Goal: Information Seeking & Learning: Compare options

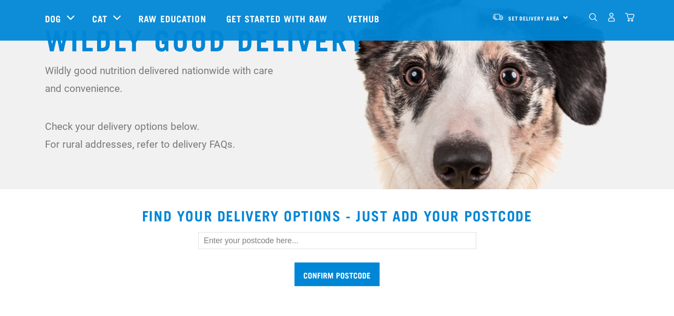
scroll to position [160, 0]
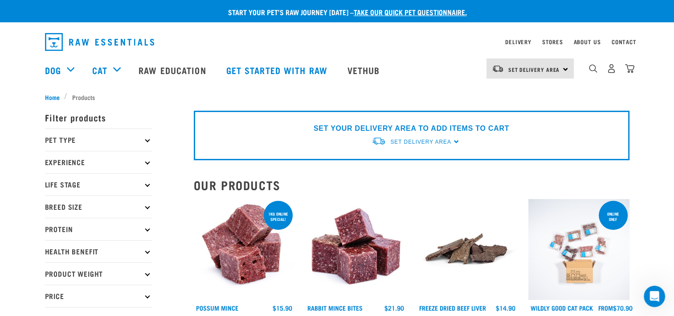
click at [149, 142] on p "Pet Type" at bounding box center [98, 139] width 107 height 22
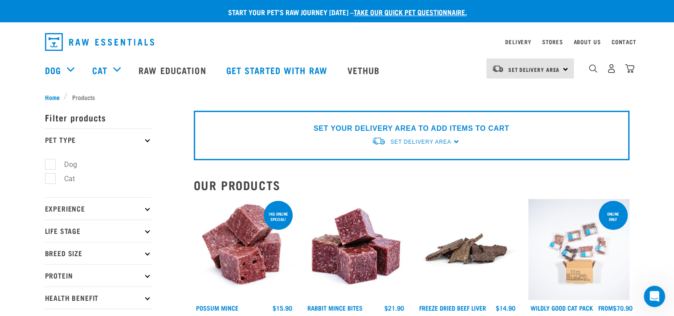
click at [50, 166] on label "Dog" at bounding box center [65, 164] width 31 height 11
click at [49, 165] on input "Dog" at bounding box center [48, 163] width 6 height 6
checkbox input "true"
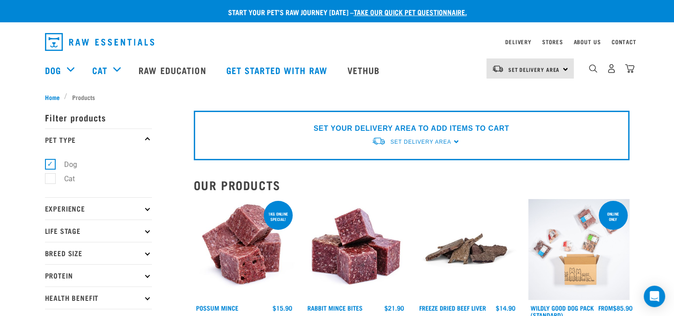
click at [148, 231] on icon at bounding box center [147, 230] width 5 height 5
click at [53, 296] on label "Adult Dog" at bounding box center [74, 298] width 49 height 11
click at [51, 296] on input "Adult Dog" at bounding box center [48, 297] width 6 height 6
checkbox input "true"
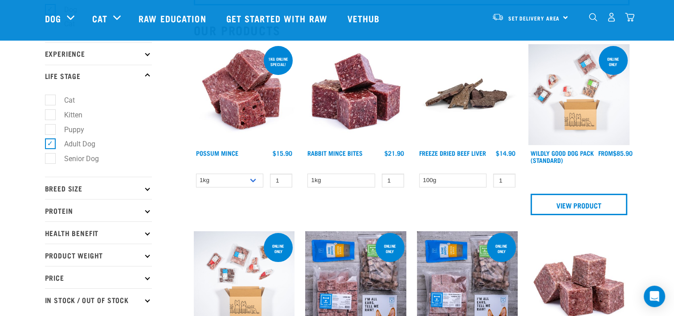
scroll to position [107, 0]
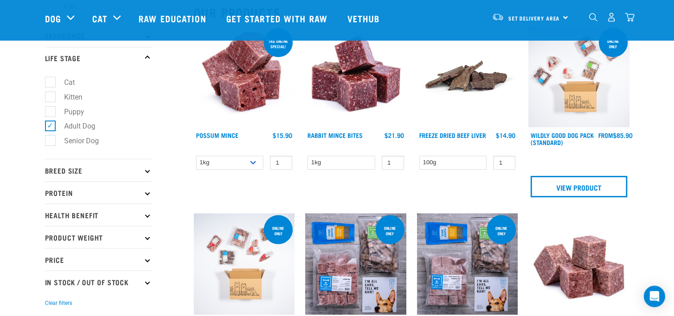
click at [148, 176] on p "Breed Size" at bounding box center [98, 170] width 107 height 22
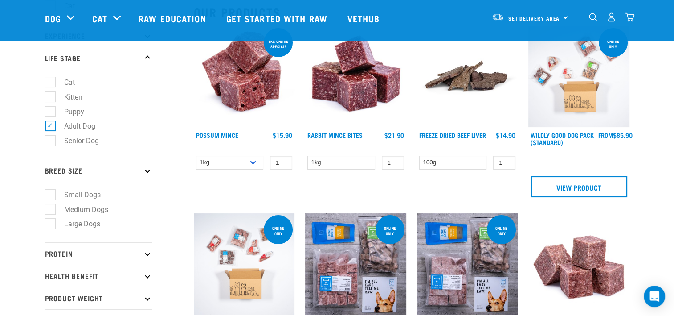
click at [53, 223] on label "Large Dogs" at bounding box center [77, 223] width 54 height 11
click at [51, 223] on input "Large Dogs" at bounding box center [48, 222] width 6 height 6
checkbox input "true"
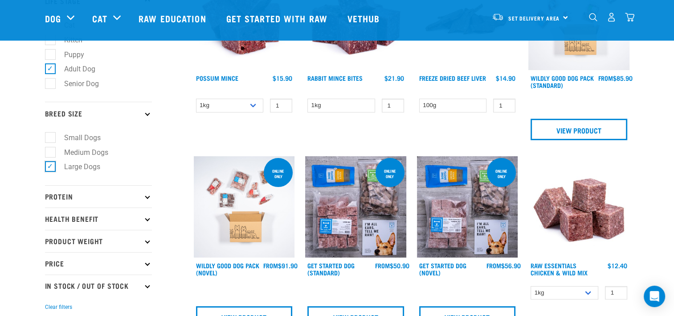
scroll to position [178, 0]
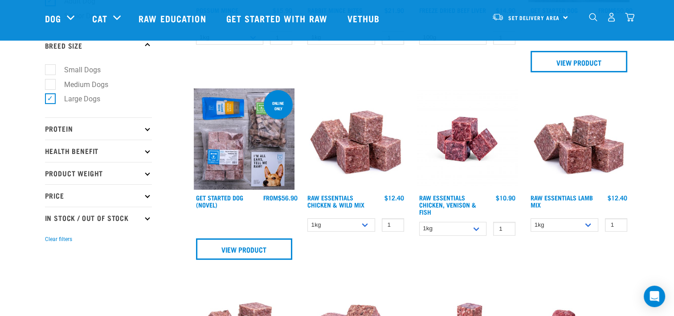
scroll to position [250, 0]
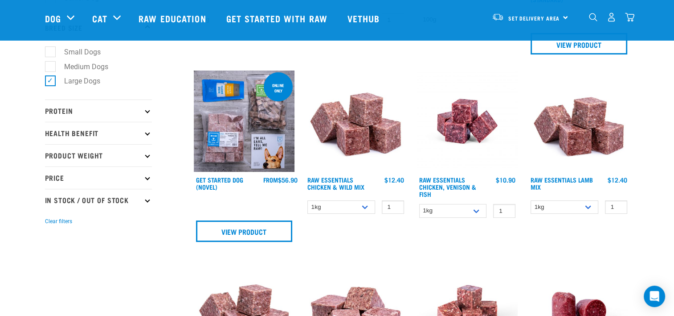
click at [148, 113] on p "Protein" at bounding box center [98, 110] width 107 height 22
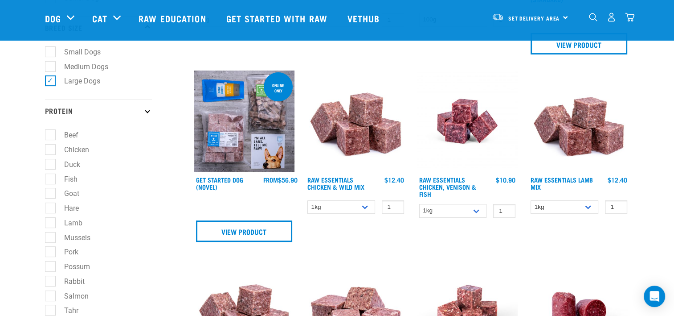
click at [50, 179] on label "Fish" at bounding box center [65, 178] width 31 height 11
click at [50, 179] on input "Fish" at bounding box center [48, 177] width 6 height 6
checkbox input "true"
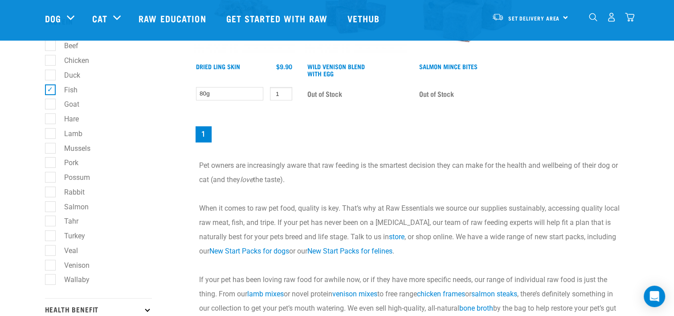
scroll to position [339, 0]
click at [52, 132] on label "Lamb" at bounding box center [68, 133] width 36 height 11
click at [51, 132] on input "Lamb" at bounding box center [48, 132] width 6 height 6
checkbox input "true"
click at [50, 148] on label "Mussels" at bounding box center [72, 148] width 44 height 11
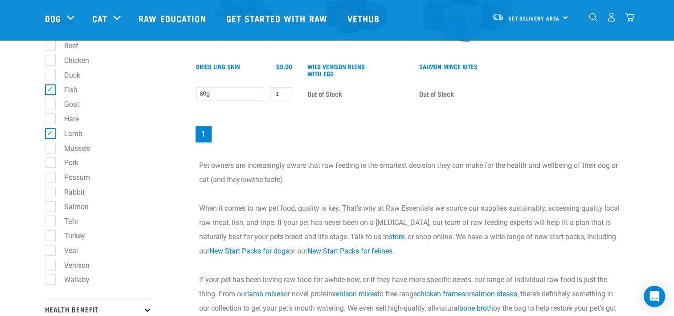
click at [50, 148] on input "Mussels" at bounding box center [48, 146] width 6 height 6
checkbox input "true"
click at [52, 180] on label "Possum" at bounding box center [72, 177] width 44 height 11
click at [51, 179] on input "Possum" at bounding box center [48, 176] width 6 height 6
checkbox input "true"
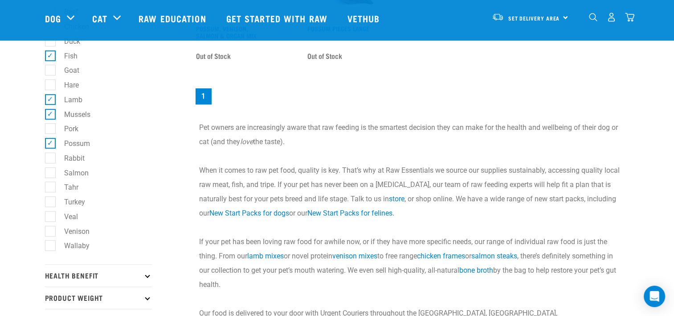
scroll to position [374, 0]
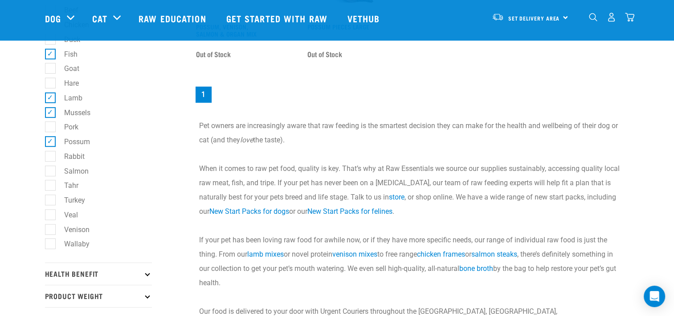
click at [51, 171] on label "Salmon" at bounding box center [71, 170] width 42 height 11
click at [51, 171] on input "Salmon" at bounding box center [48, 169] width 6 height 6
checkbox input "true"
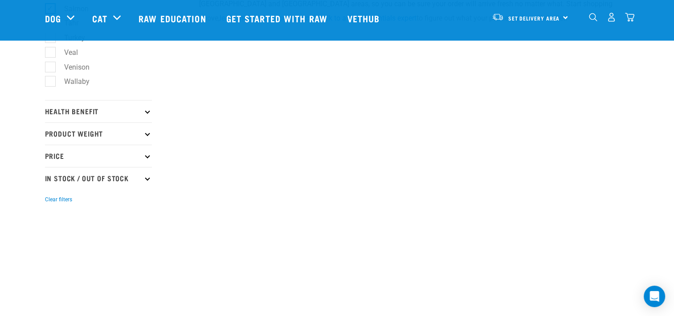
scroll to position [535, 0]
click at [53, 69] on label "Venison" at bounding box center [71, 68] width 43 height 11
click at [51, 69] on input "Venison" at bounding box center [48, 67] width 6 height 6
checkbox input "true"
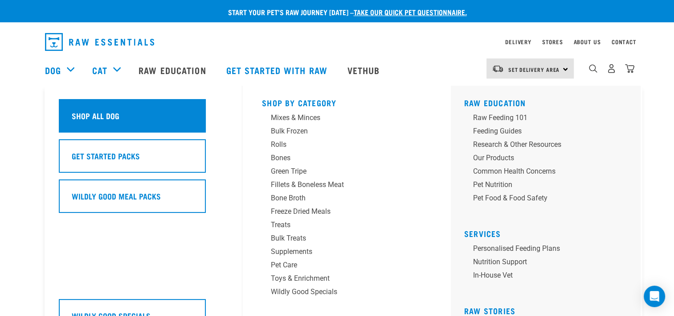
click at [109, 123] on div "Shop All Dog" at bounding box center [132, 115] width 147 height 33
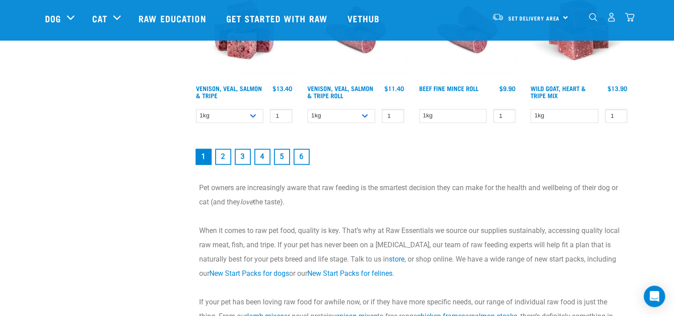
scroll to position [1355, 0]
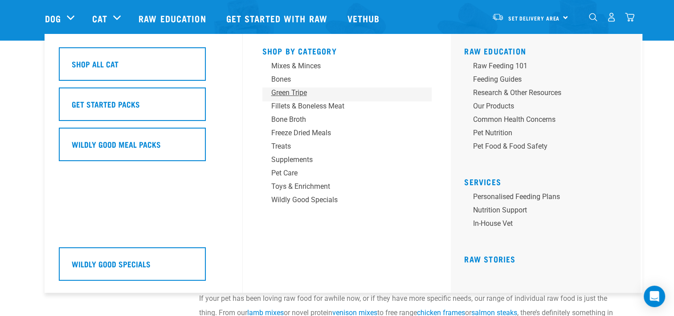
click at [292, 92] on div "Green Tripe" at bounding box center [340, 92] width 139 height 11
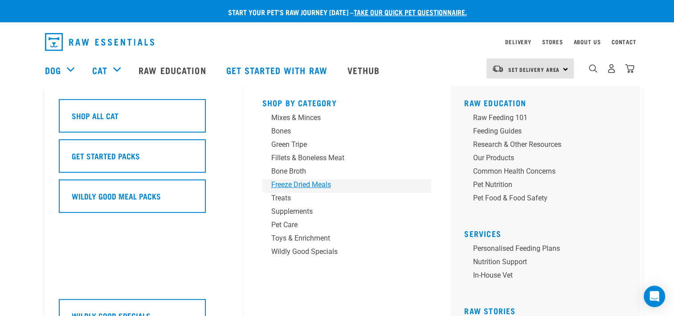
click at [302, 185] on div "Freeze Dried Meals" at bounding box center [340, 184] width 139 height 11
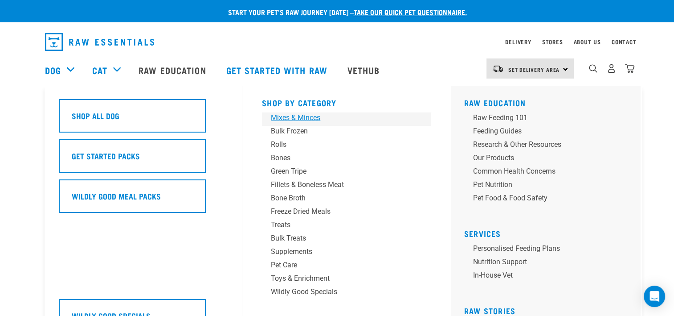
click at [302, 116] on div "Mixes & Minces" at bounding box center [340, 117] width 139 height 11
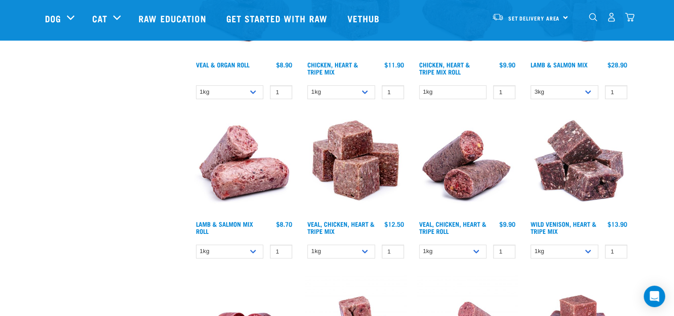
scroll to position [660, 0]
